Goal: Check status: Check status

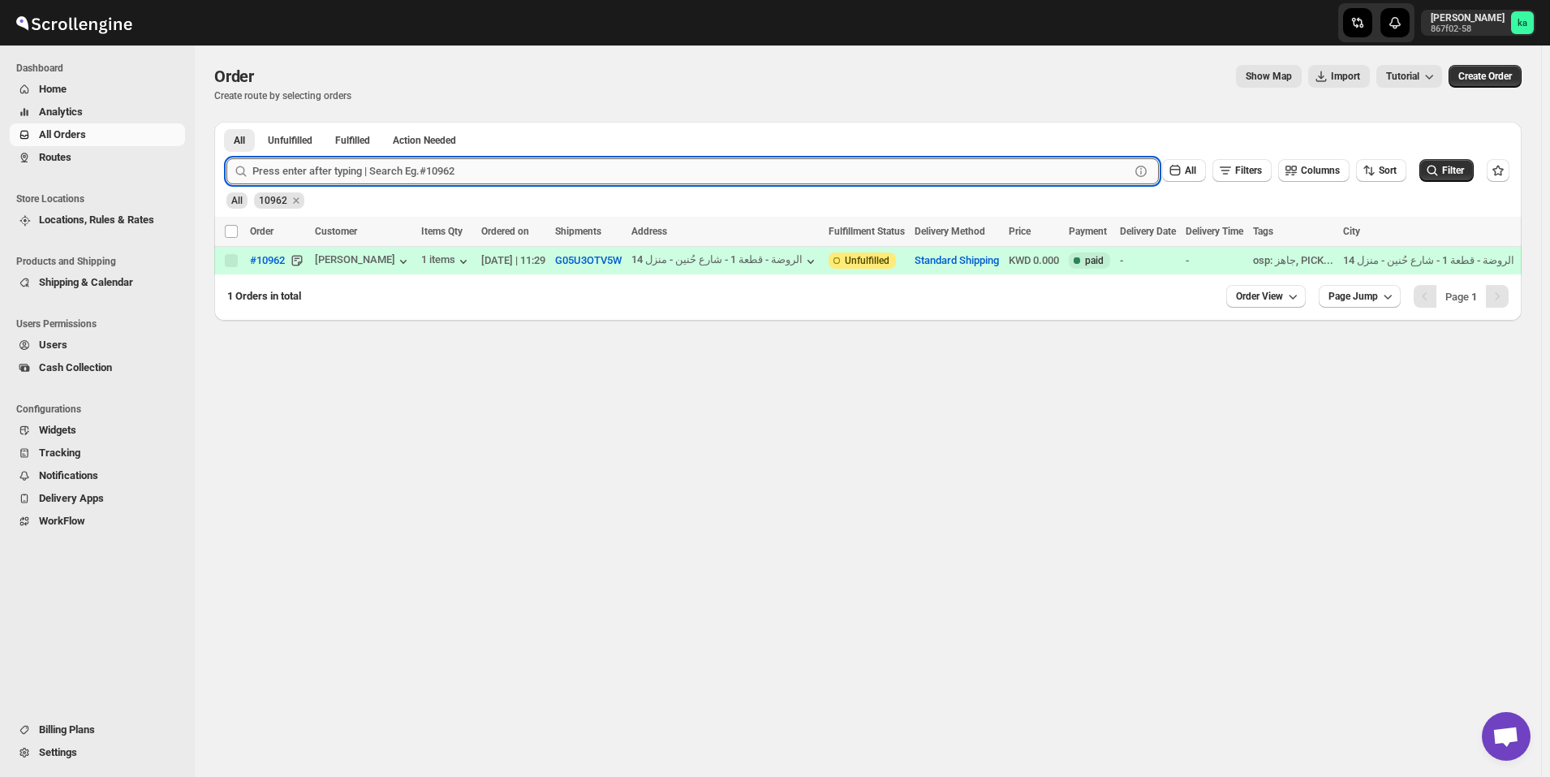
click at [358, 173] on input "text" at bounding box center [690, 171] width 877 height 26
paste input "10572"
click at [226, 122] on button "Submit" at bounding box center [249, 130] width 46 height 17
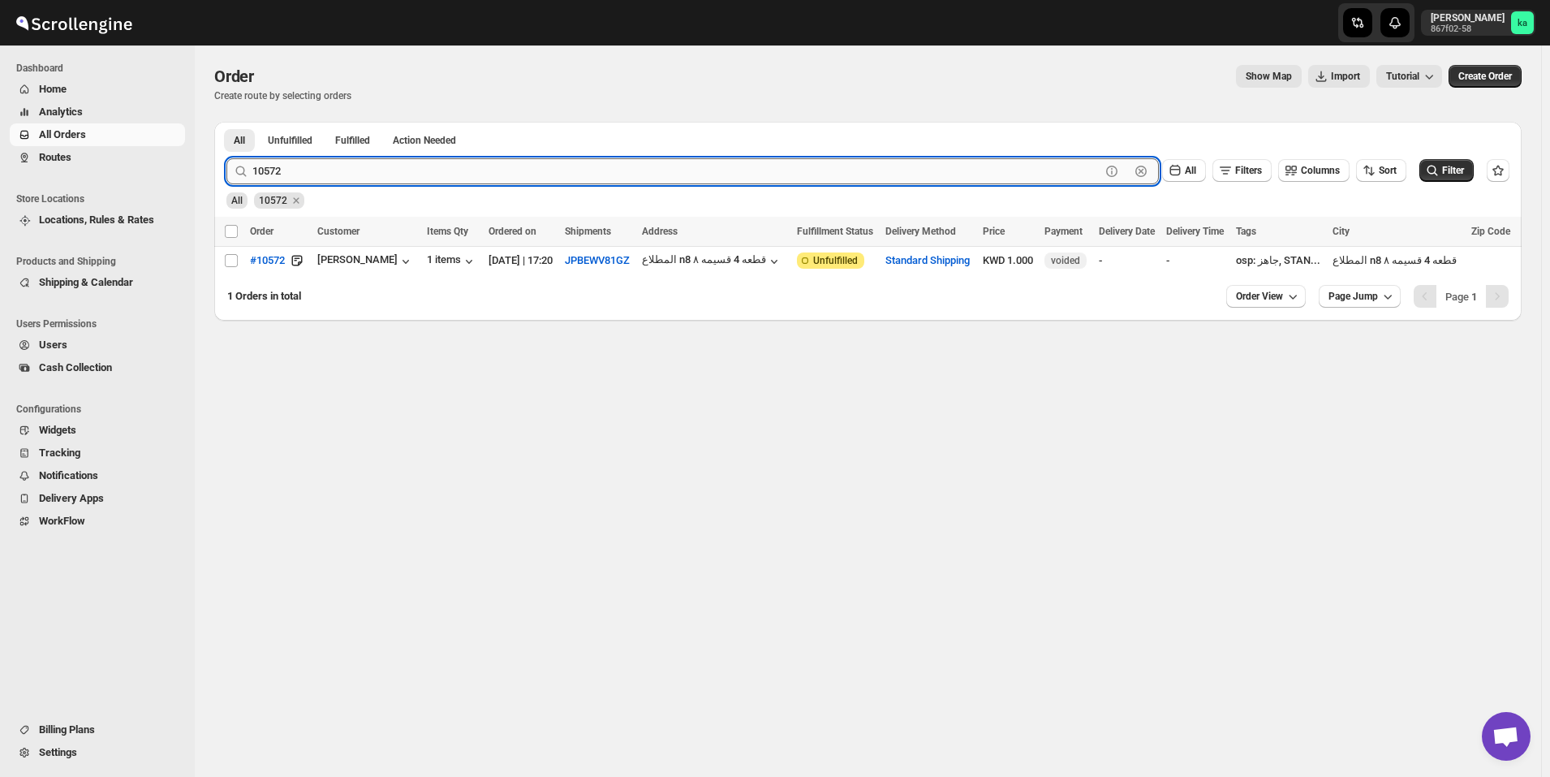
click at [463, 171] on input "10572" at bounding box center [676, 171] width 848 height 26
click at [462, 171] on input "10572" at bounding box center [676, 171] width 848 height 26
click at [441, 170] on input "10572" at bounding box center [676, 171] width 848 height 26
paste input "670"
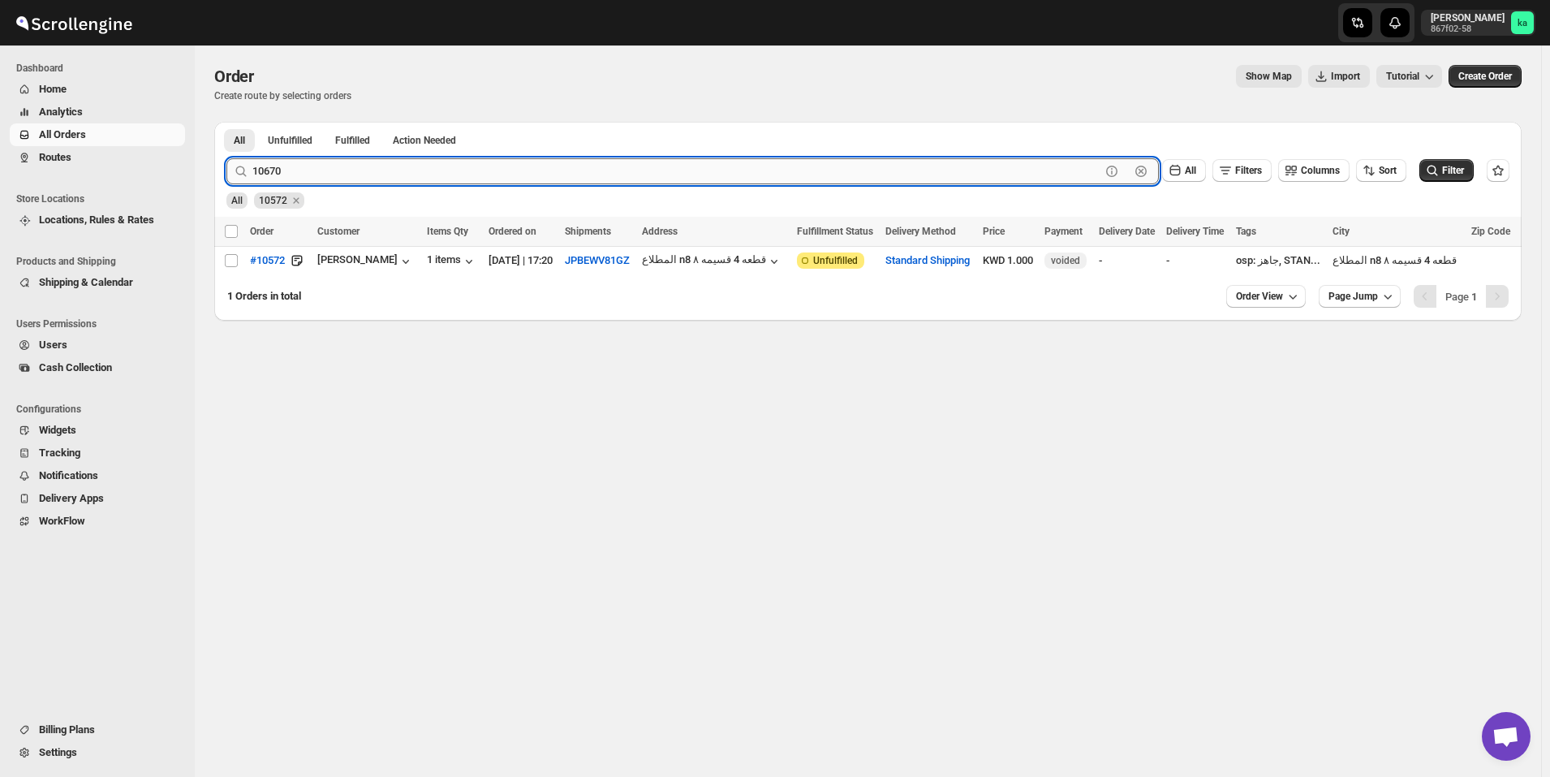
type input "10670"
click at [226, 122] on button "Submit" at bounding box center [249, 130] width 46 height 17
